Goal: Check status: Check status

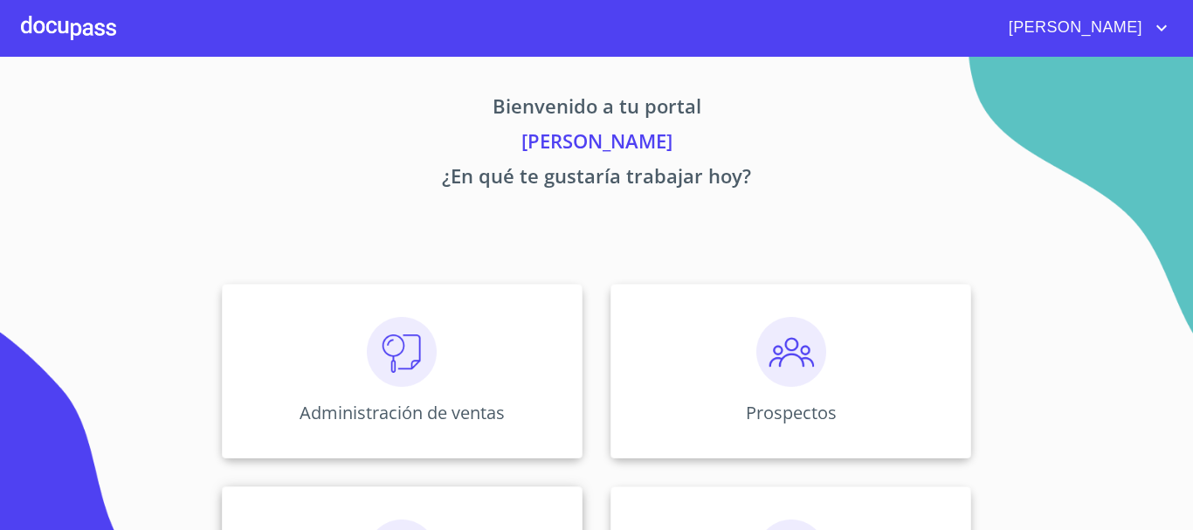
scroll to position [262, 0]
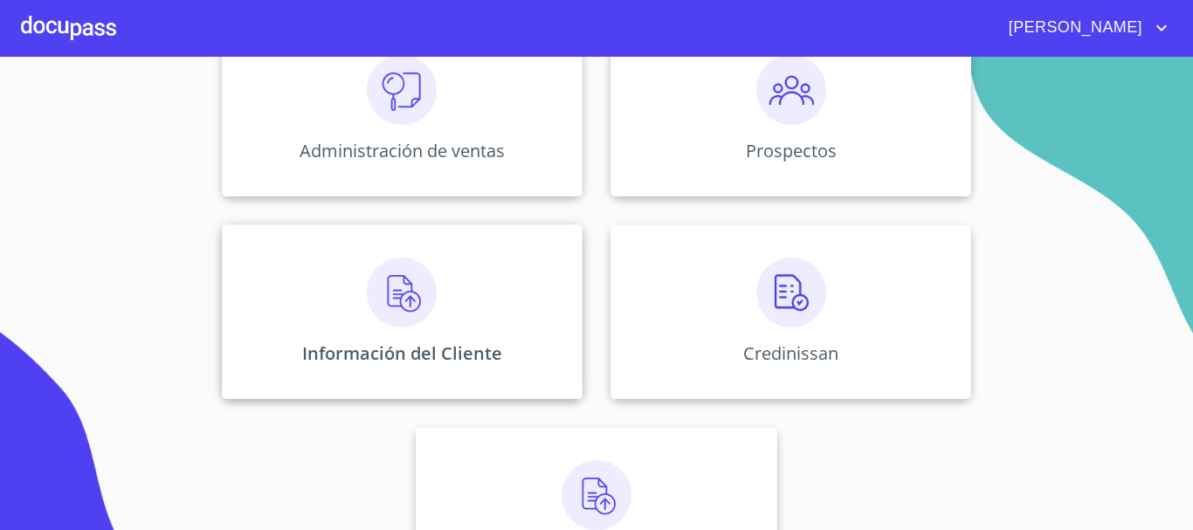
click at [422, 332] on div "Información del Cliente" at bounding box center [402, 311] width 361 height 175
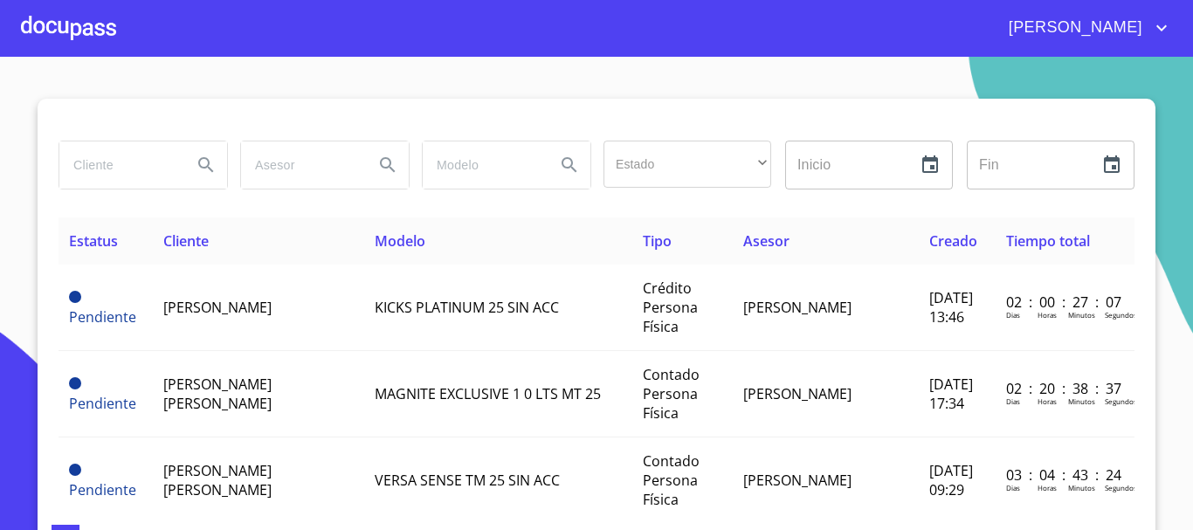
click at [147, 179] on input "search" at bounding box center [118, 164] width 119 height 47
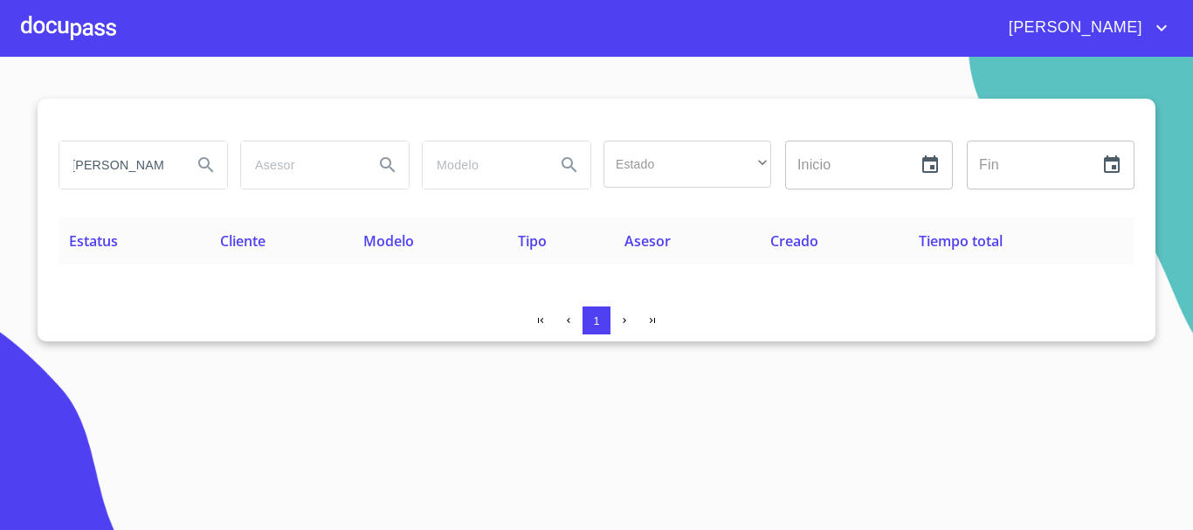
click at [127, 169] on input "[PERSON_NAME]" at bounding box center [118, 164] width 119 height 47
drag, startPoint x: 111, startPoint y: 168, endPoint x: 45, endPoint y: 165, distance: 65.5
click at [45, 165] on div "[PERSON_NAME] Estado ​ ​ Inicio ​ Fin ​ Estatus Cliente Modelo Tipo Asesor Crea…" at bounding box center [597, 220] width 1118 height 243
click at [163, 163] on input "[PERSON_NAME]" at bounding box center [118, 164] width 119 height 47
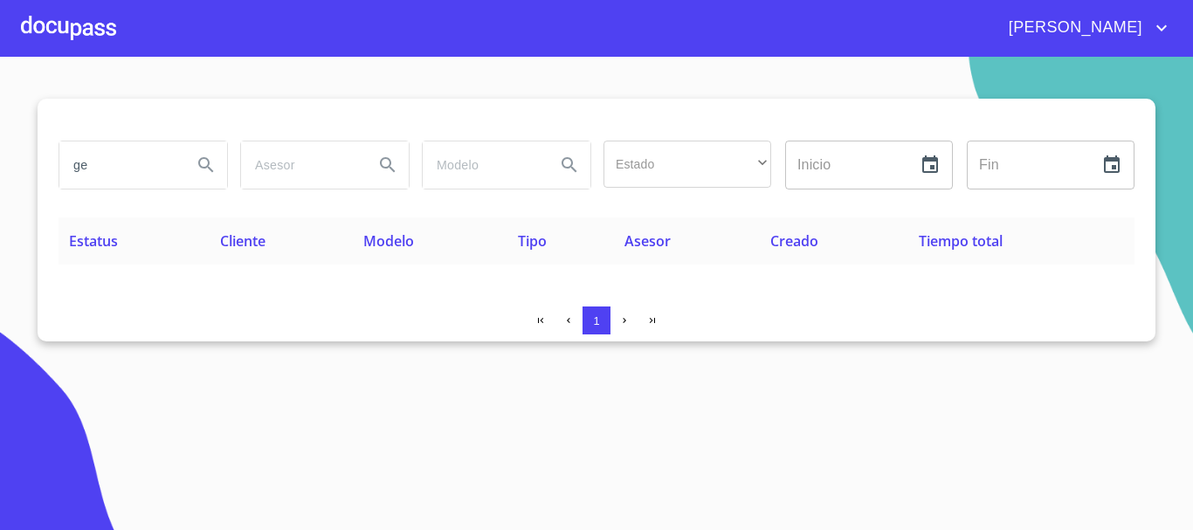
type input "g"
type input "[PERSON_NAME]"
